Goal: Information Seeking & Learning: Learn about a topic

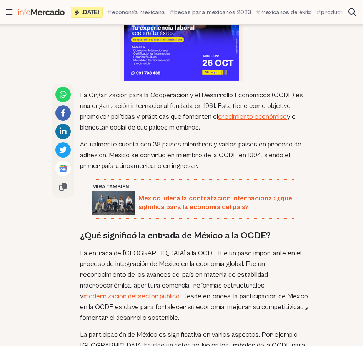
scroll to position [384, 0]
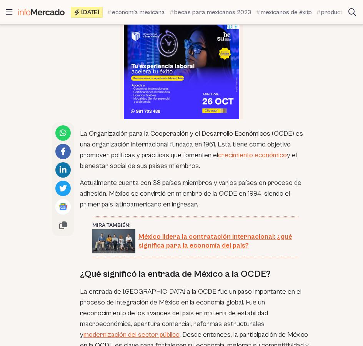
click at [239, 153] on link "crecimiento económico" at bounding box center [252, 155] width 69 height 8
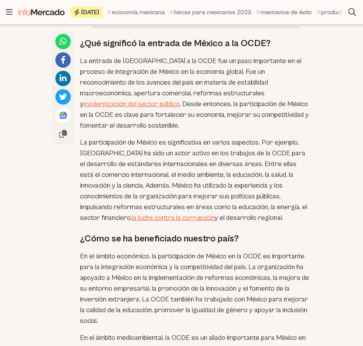
scroll to position [653, 0]
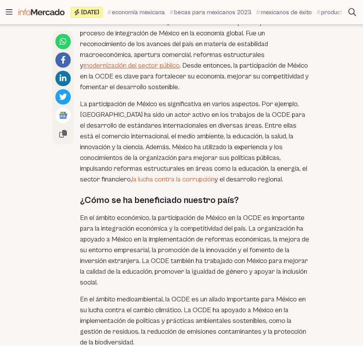
click at [144, 175] on link "la lucha contra la corrupción" at bounding box center [173, 179] width 83 height 8
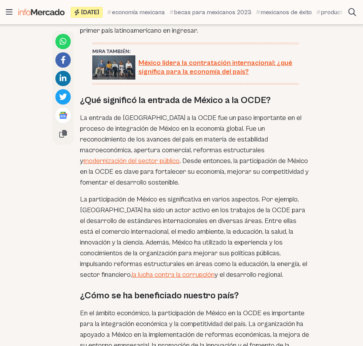
scroll to position [538, 0]
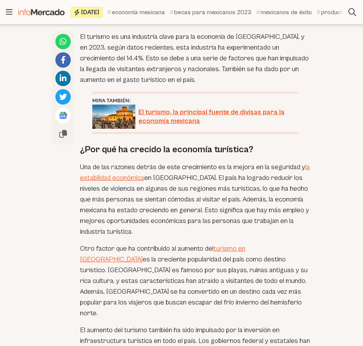
scroll to position [500, 0]
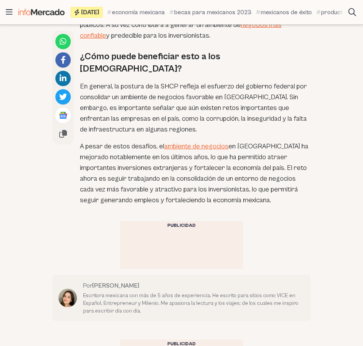
scroll to position [884, 0]
